Goal: Task Accomplishment & Management: Use online tool/utility

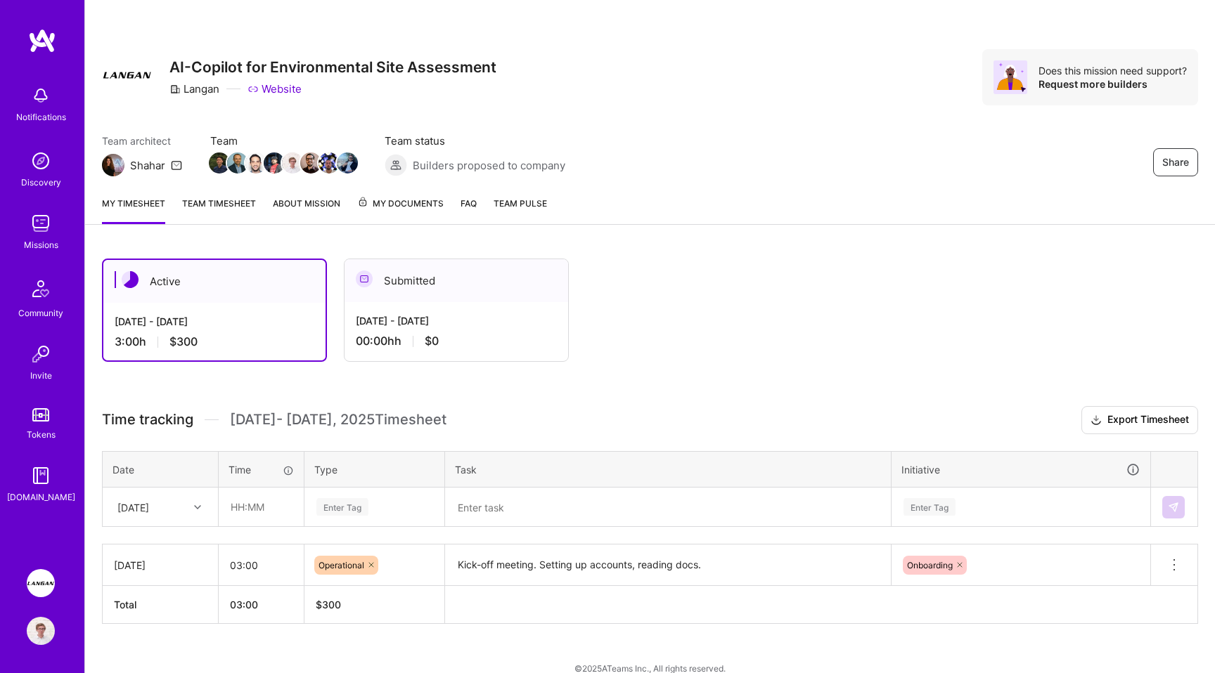
click at [208, 205] on link "Team timesheet" at bounding box center [219, 210] width 74 height 28
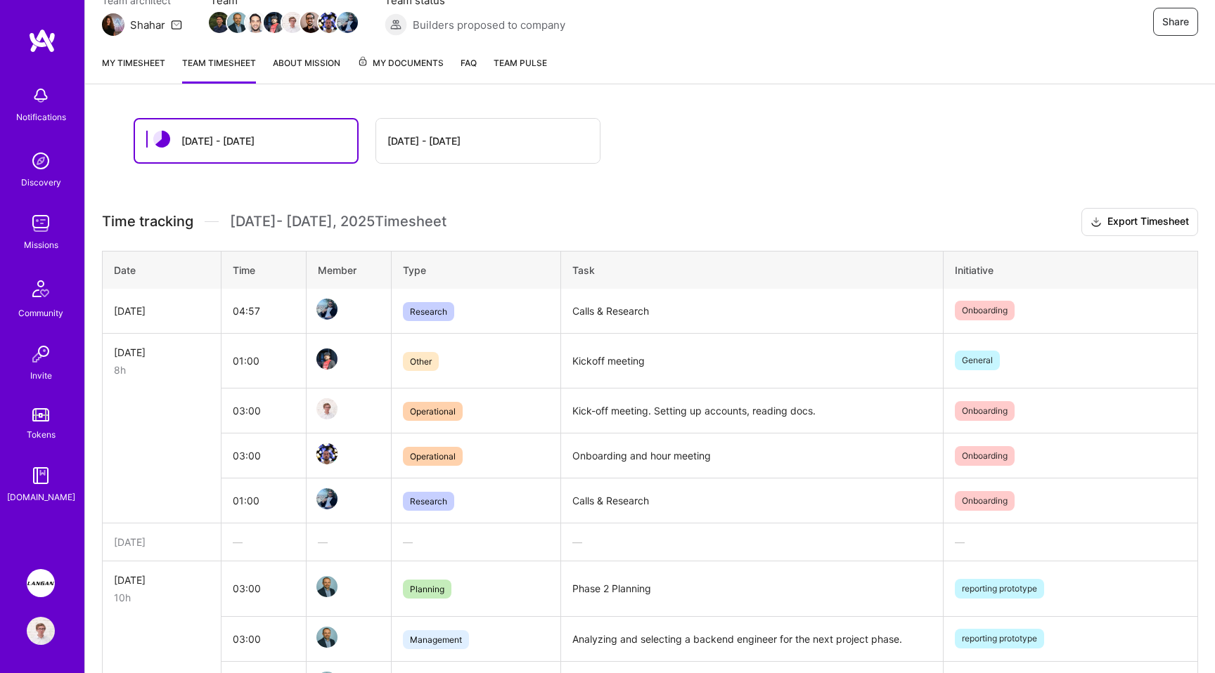
scroll to position [135, 0]
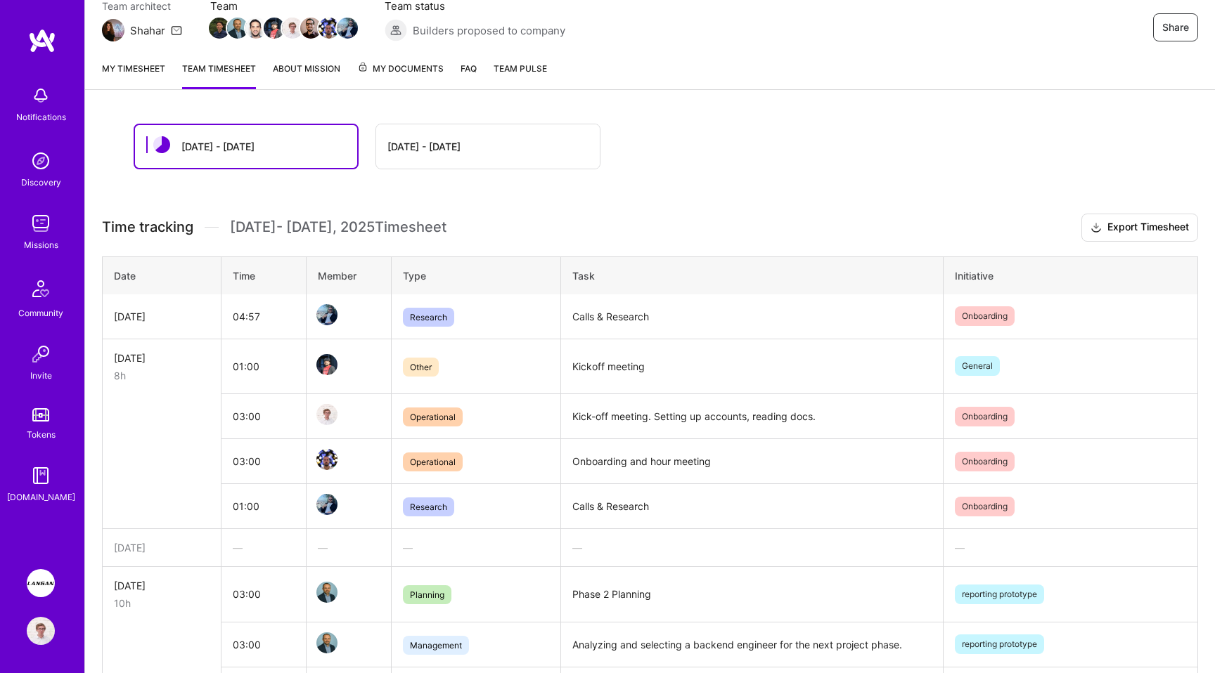
click at [127, 69] on link "My timesheet" at bounding box center [133, 75] width 63 height 28
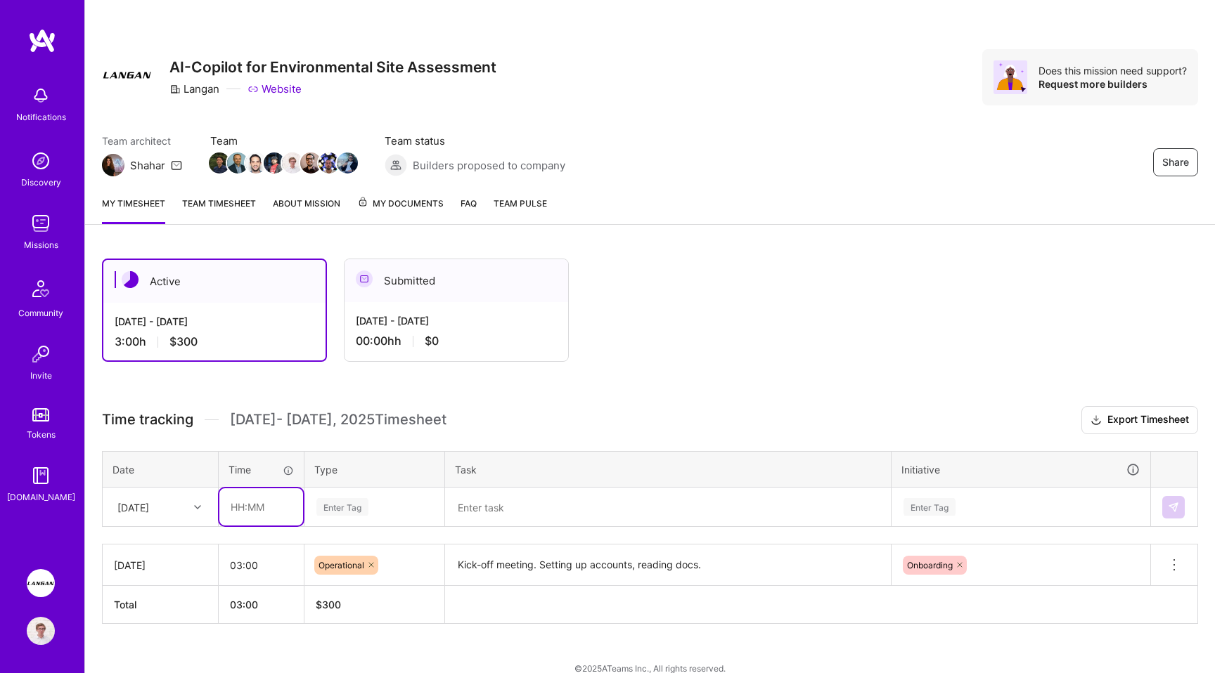
click at [254, 506] on input "text" at bounding box center [261, 507] width 84 height 37
click at [366, 512] on div "Enter Tag" at bounding box center [374, 507] width 138 height 37
type input "08:00"
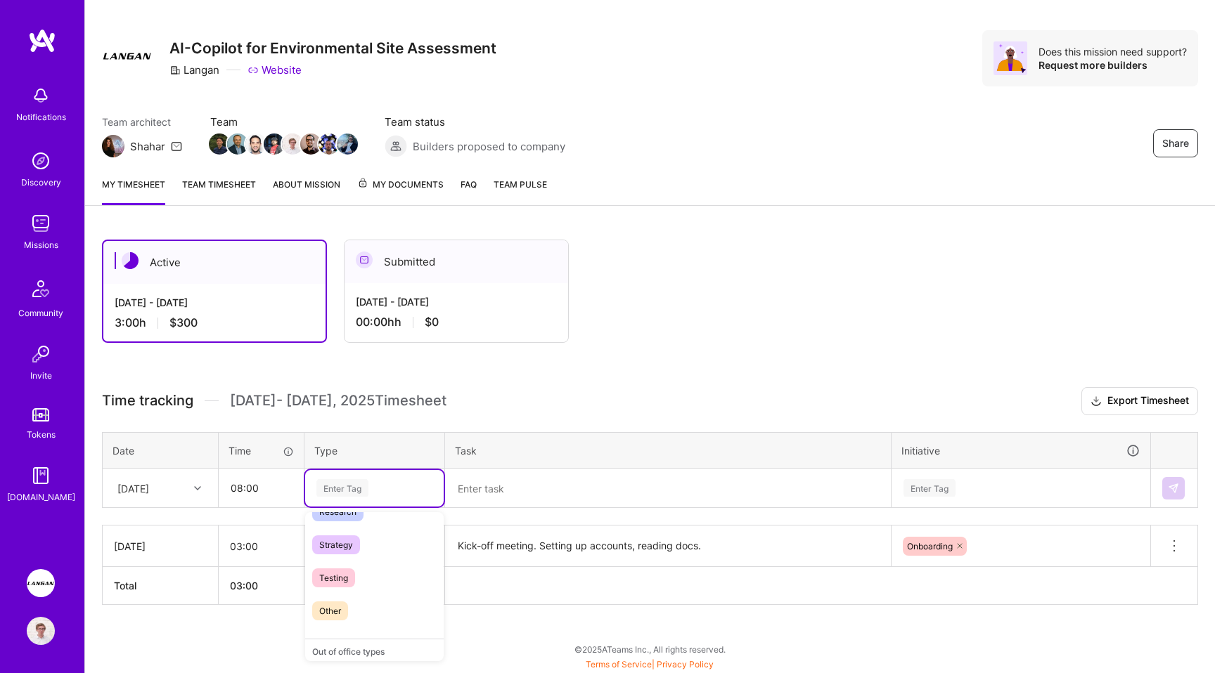
scroll to position [366, 0]
click at [344, 590] on span "Other" at bounding box center [330, 597] width 36 height 19
click at [491, 486] on textarea at bounding box center [667, 488] width 443 height 37
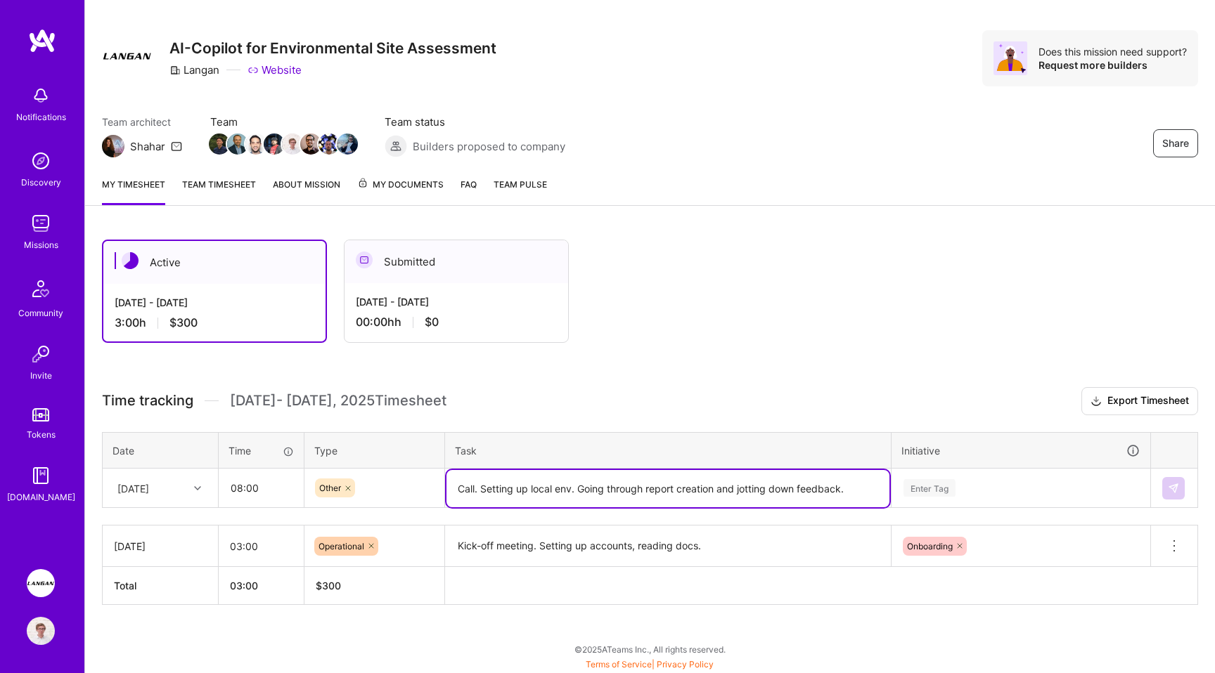
type textarea "Call. Setting up local env. Going through report creation and jotting down feed…"
click at [931, 495] on div "Enter Tag" at bounding box center [1020, 488] width 257 height 37
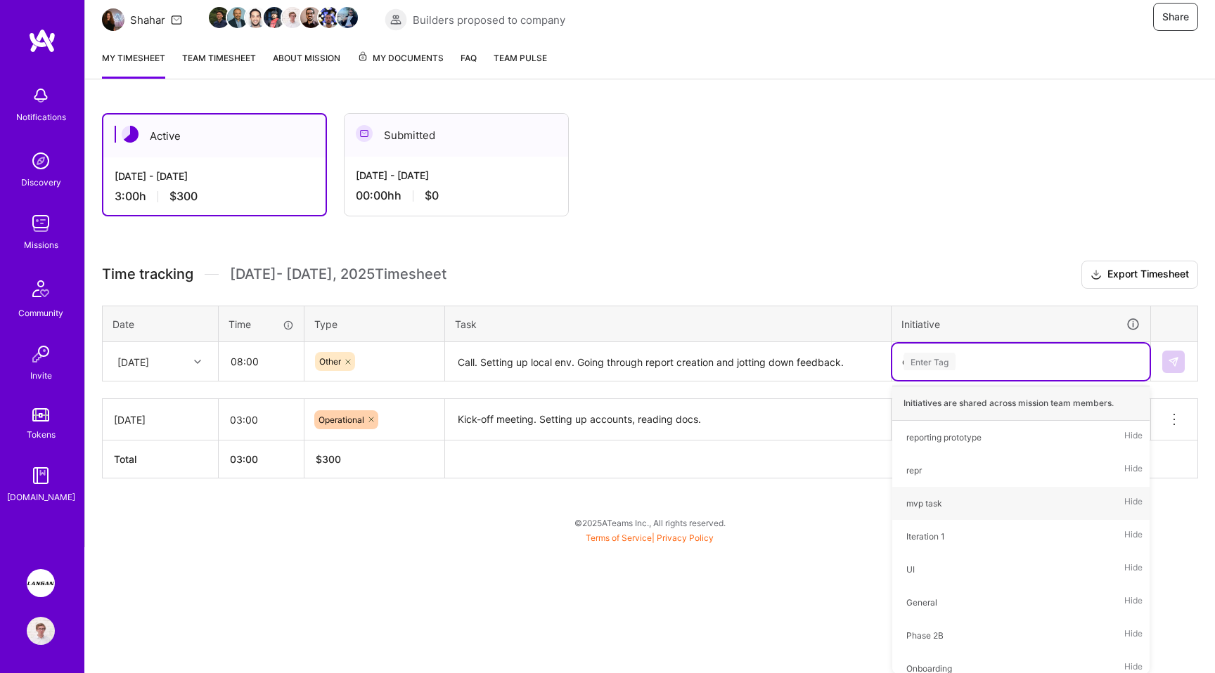
scroll to position [19, 0]
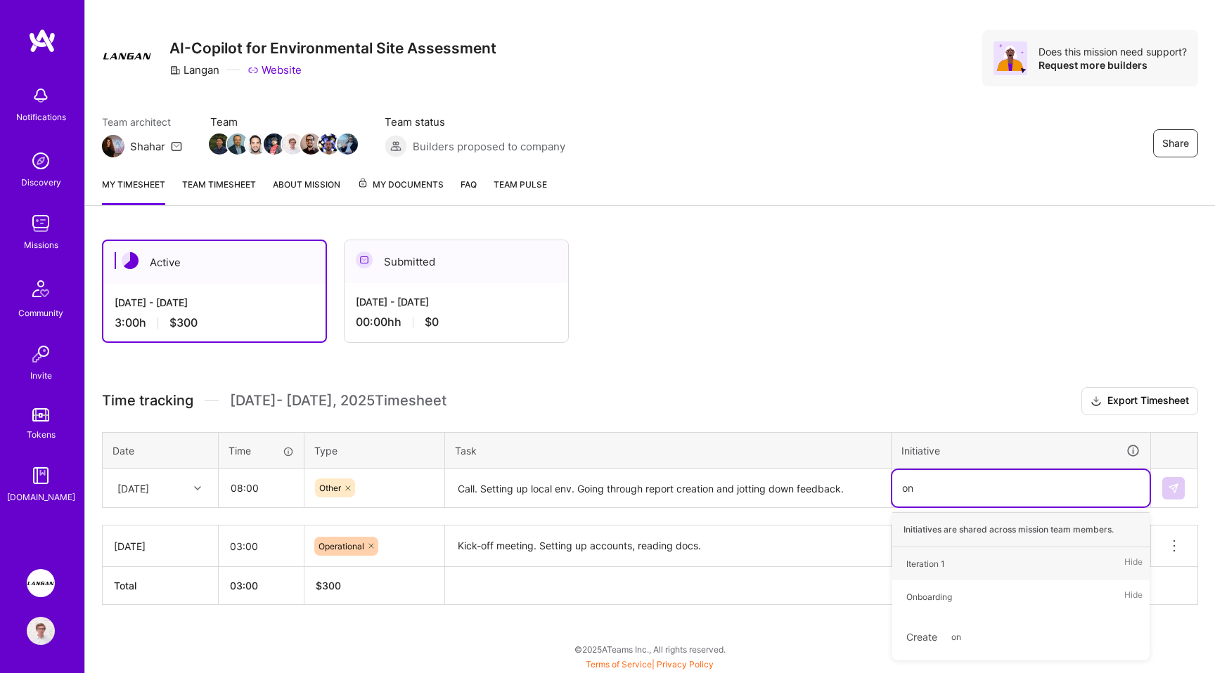
type input "onb"
click at [924, 562] on div "Onboarding" at bounding box center [929, 564] width 46 height 15
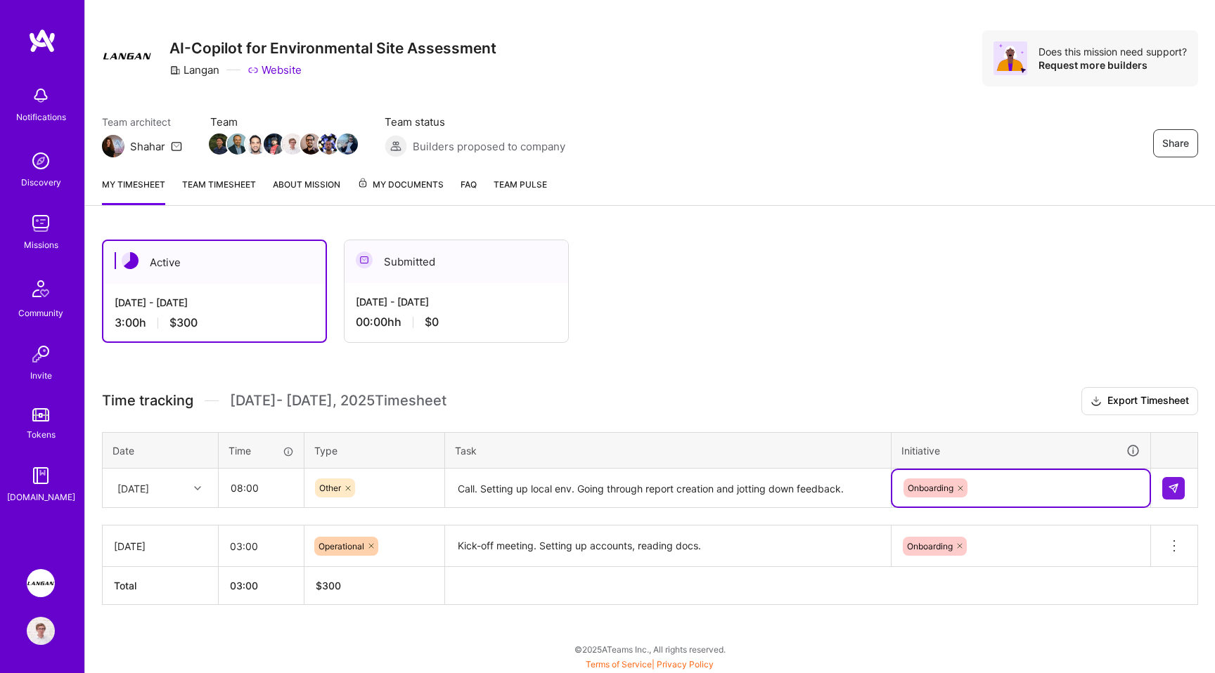
click at [855, 486] on textarea "Call. Setting up local env. Going through report creation and jotting down feed…" at bounding box center [667, 488] width 443 height 37
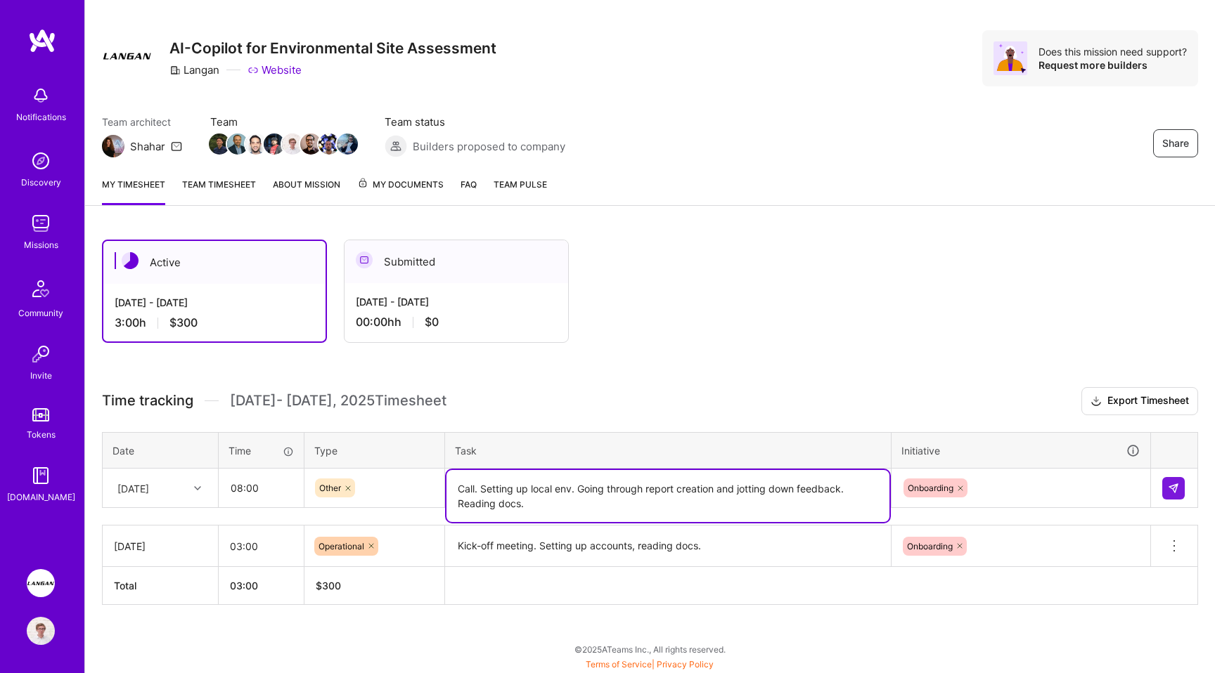
click at [683, 497] on textarea "Call. Setting up local env. Going through report creation and jotting down feed…" at bounding box center [667, 496] width 443 height 52
type textarea "Call. Setting up local env. Going through report creation and jotting down feed…"
click at [1168, 490] on img at bounding box center [1173, 488] width 11 height 11
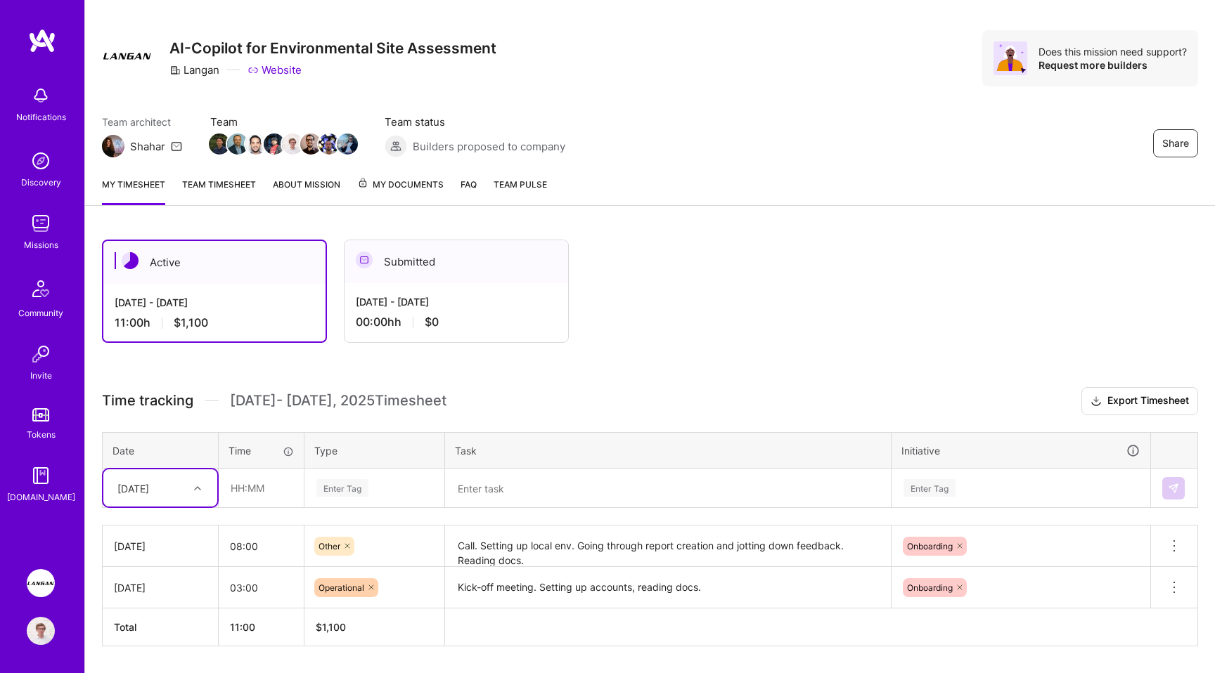
click at [221, 188] on link "Team timesheet" at bounding box center [219, 191] width 74 height 28
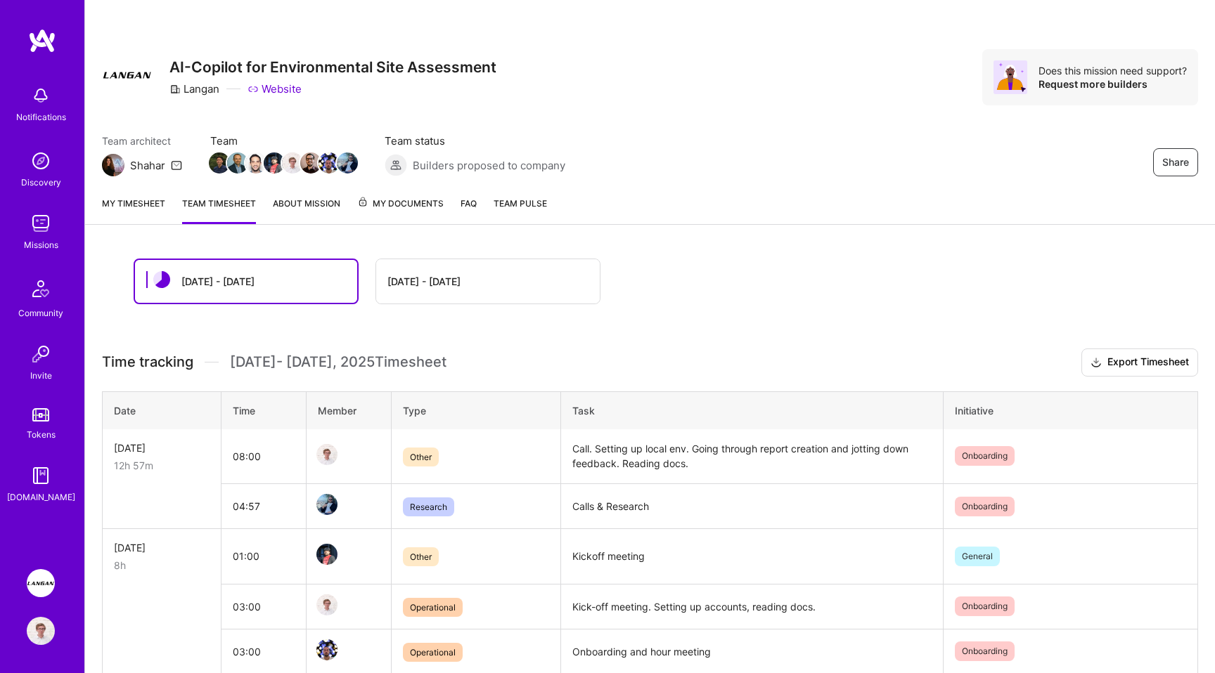
click at [274, 88] on link "Website" at bounding box center [274, 89] width 54 height 15
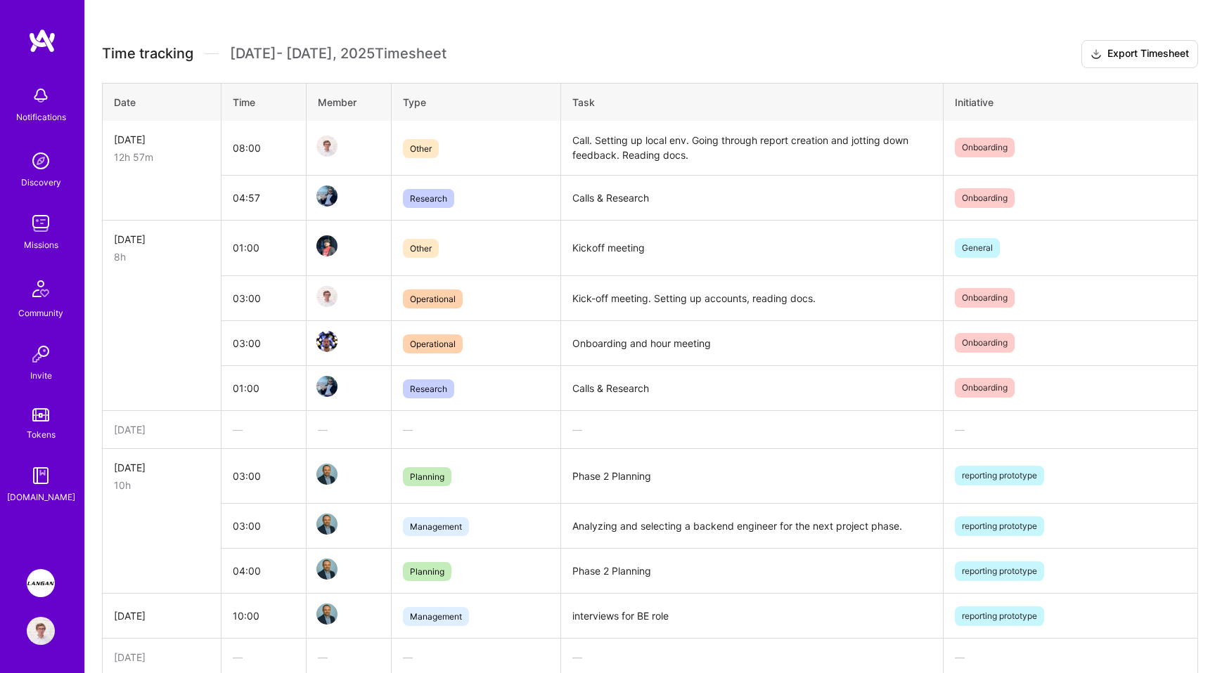
scroll to position [368, 0]
